Goal: Check status: Check status

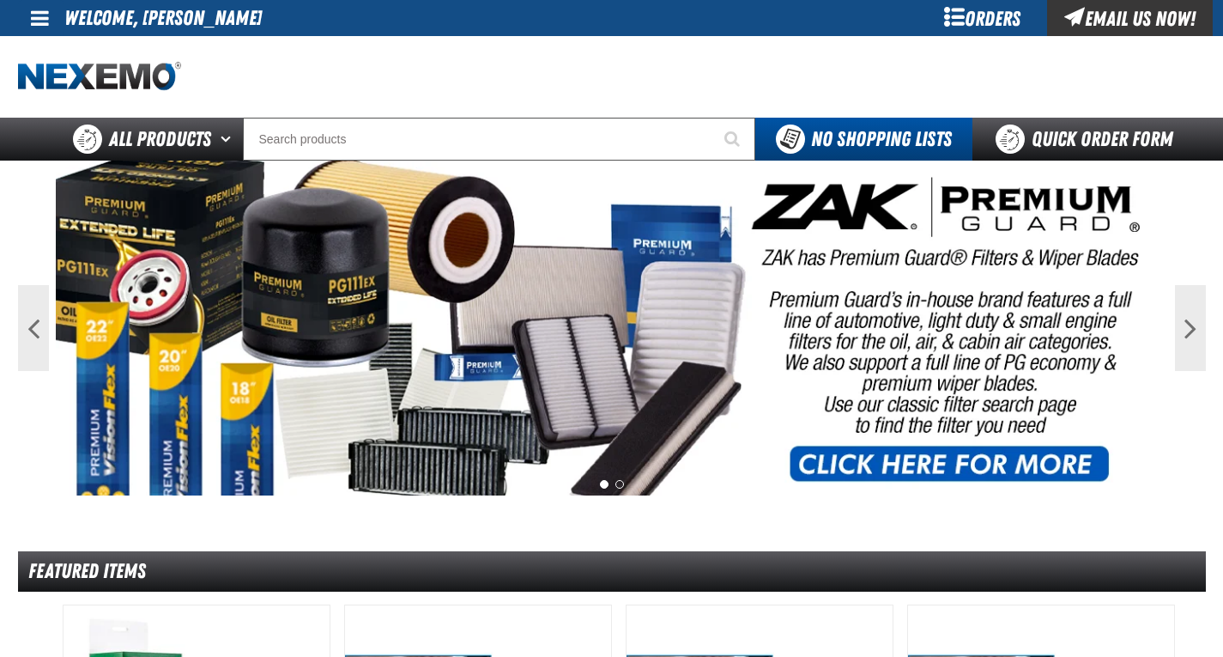
click at [43, 18] on span at bounding box center [40, 18] width 18 height 21
click at [46, 50] on link "My Account My Account" at bounding box center [64, 51] width 76 height 16
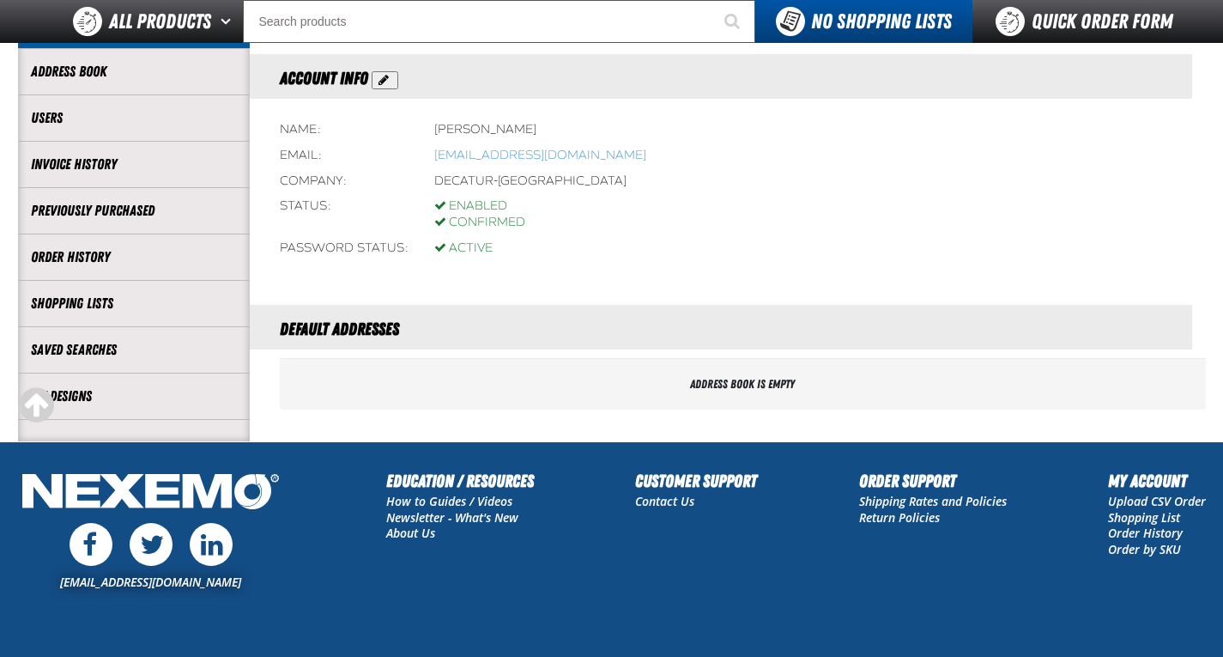
scroll to position [288, 0]
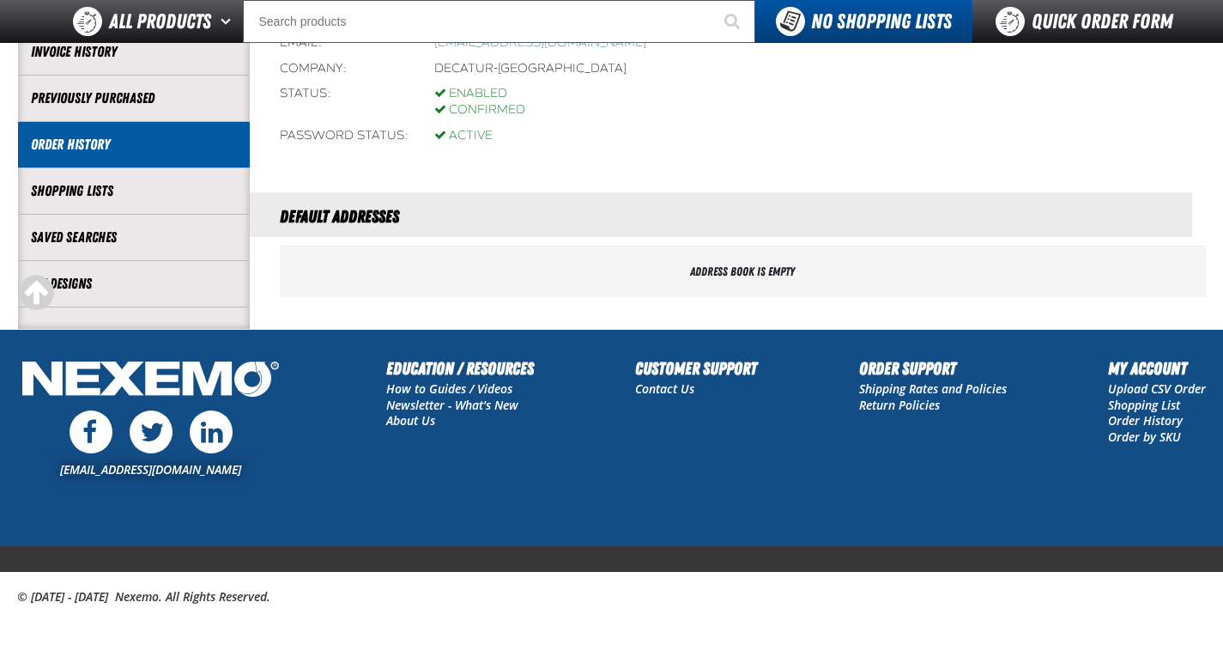
click at [49, 136] on link "Order History" at bounding box center [134, 145] width 206 height 20
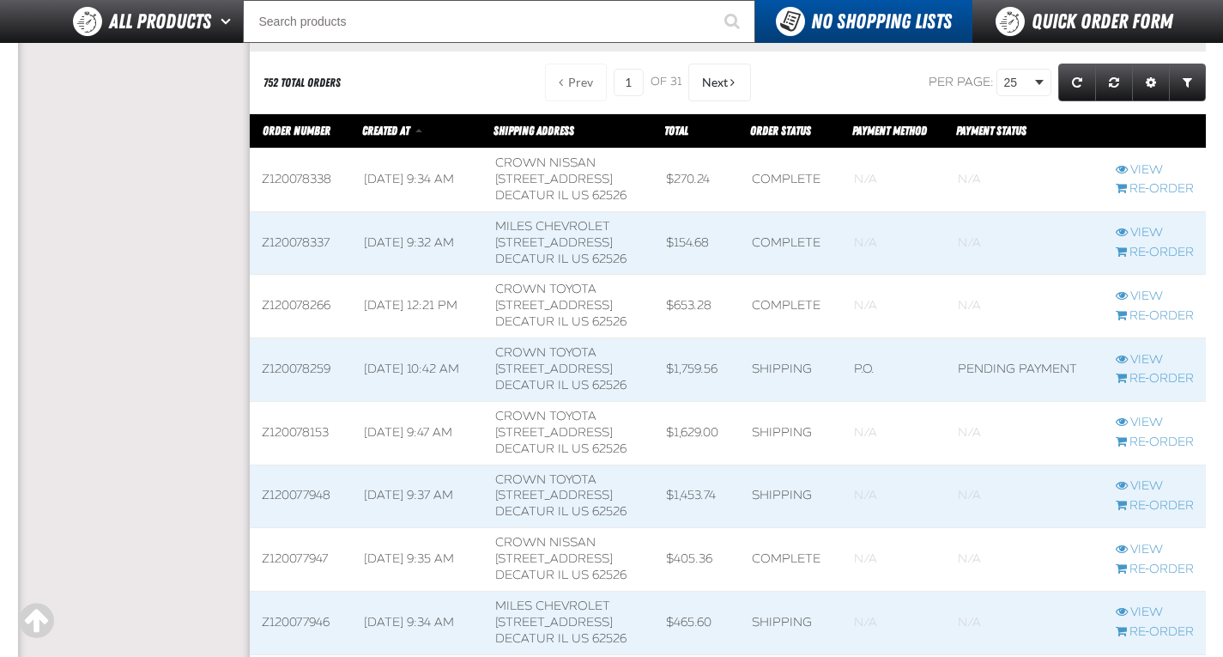
scroll to position [859, 0]
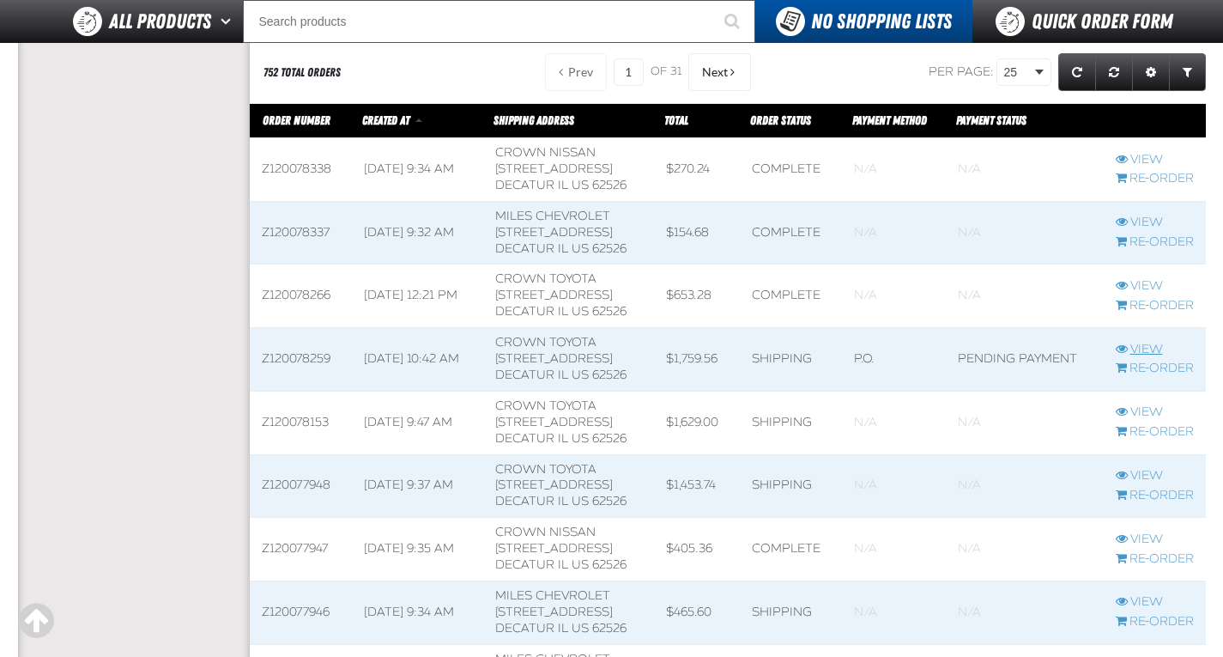
click at [1139, 342] on link "View" at bounding box center [1155, 350] width 78 height 16
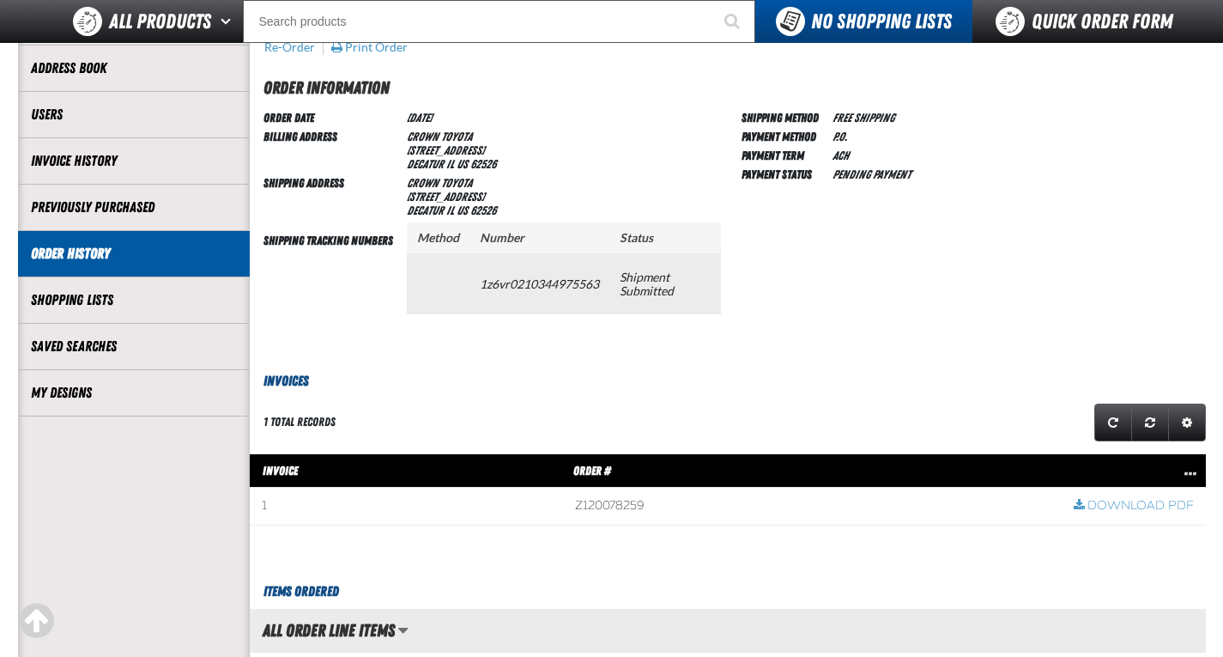
scroll to position [172, 0]
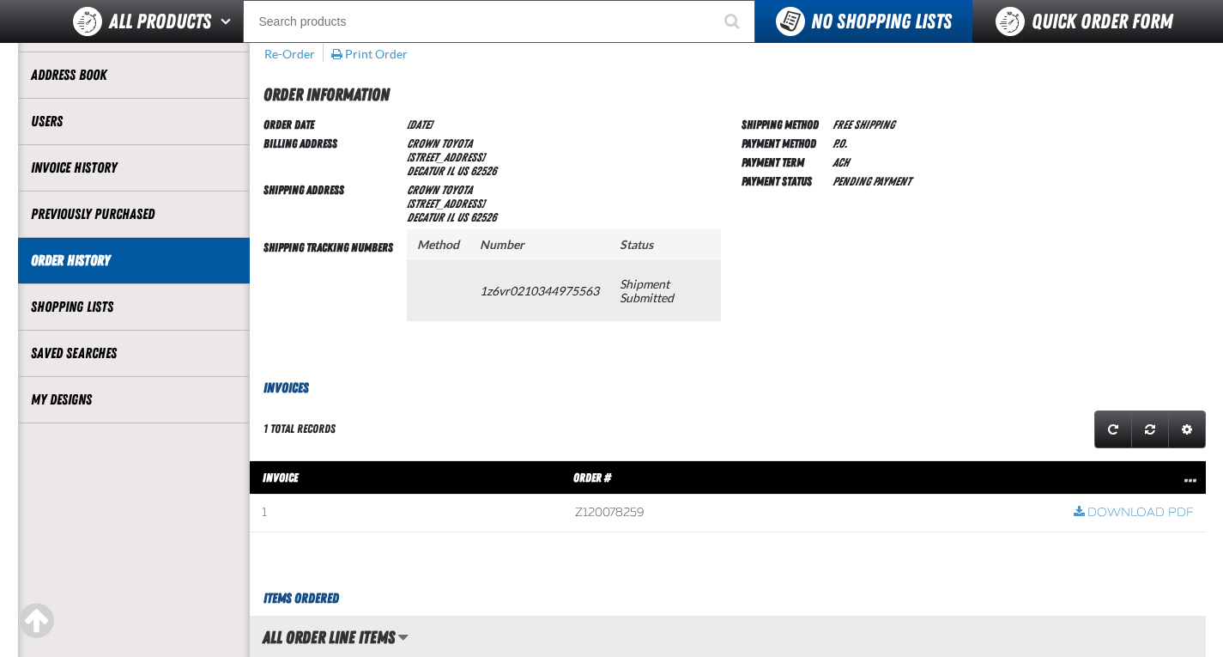
drag, startPoint x: 483, startPoint y: 288, endPoint x: 603, endPoint y: 292, distance: 120.3
click at [603, 292] on td "1z6vr0210344975563" at bounding box center [540, 290] width 140 height 60
copy td "1z6vr0210344975563"
